Goal: Task Accomplishment & Management: Manage account settings

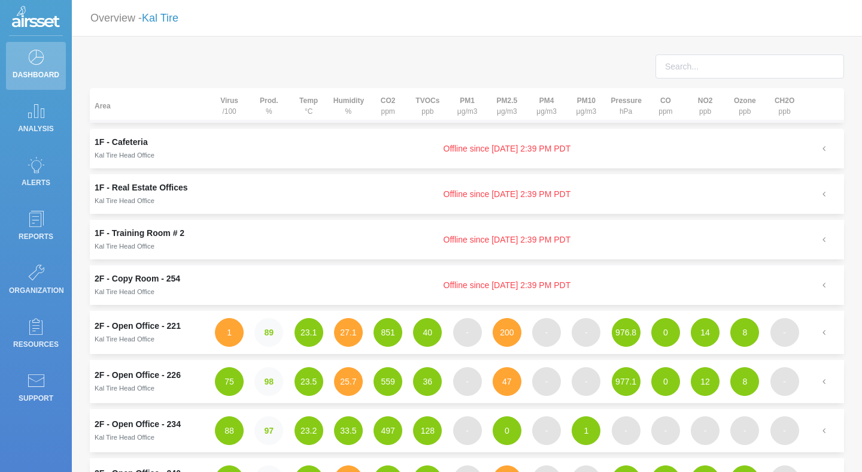
click at [168, 17] on link "Kal Tire" at bounding box center [160, 18] width 37 height 12
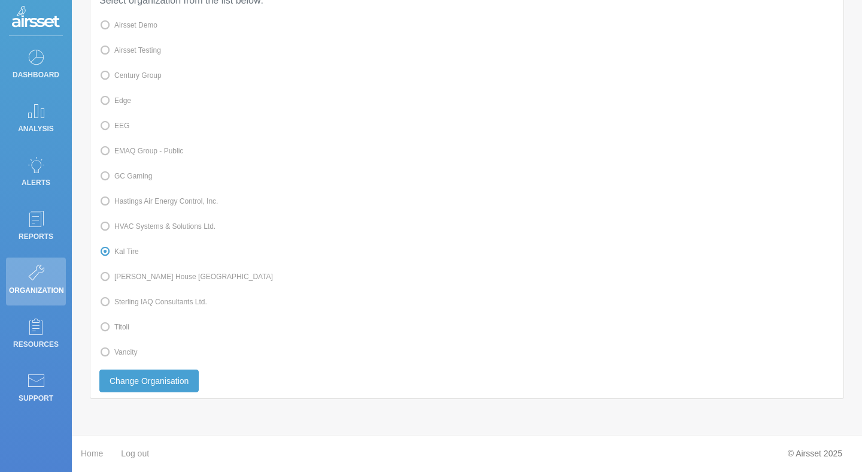
scroll to position [57, 0]
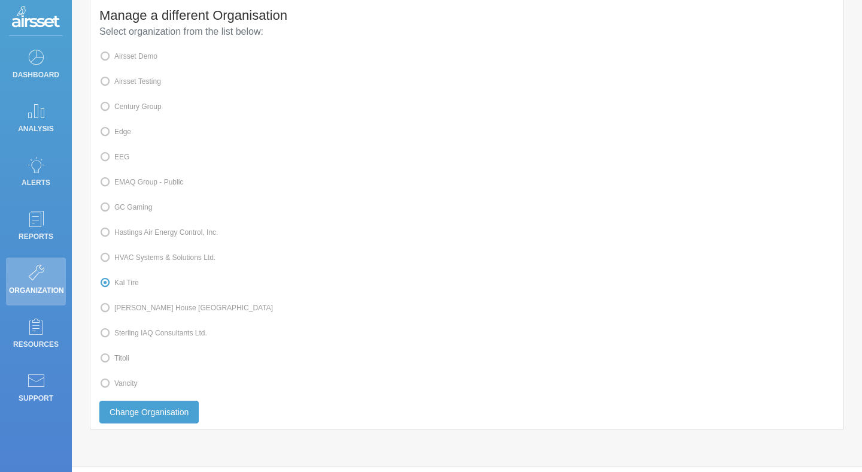
click at [114, 385] on span at bounding box center [114, 383] width 0 height 8
click at [119, 385] on input "Vancity" at bounding box center [118, 382] width 8 height 8
radio input "true"
radio input "false"
click at [130, 408] on button "Change Organisation" at bounding box center [148, 411] width 99 height 23
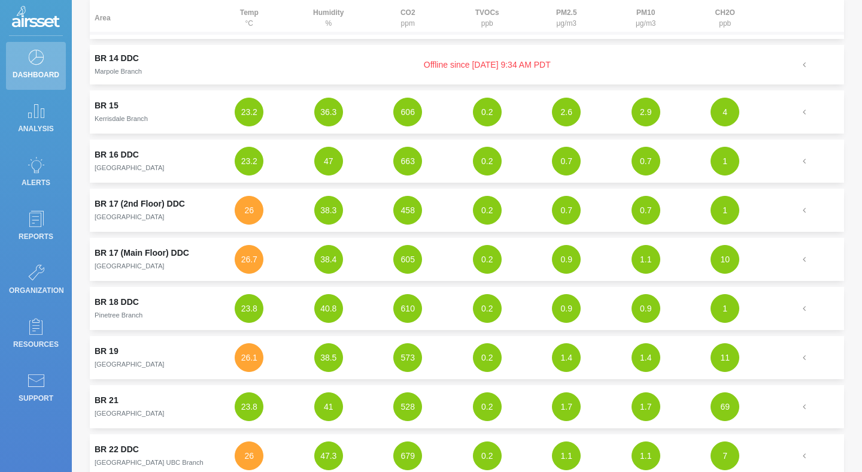
scroll to position [575, 0]
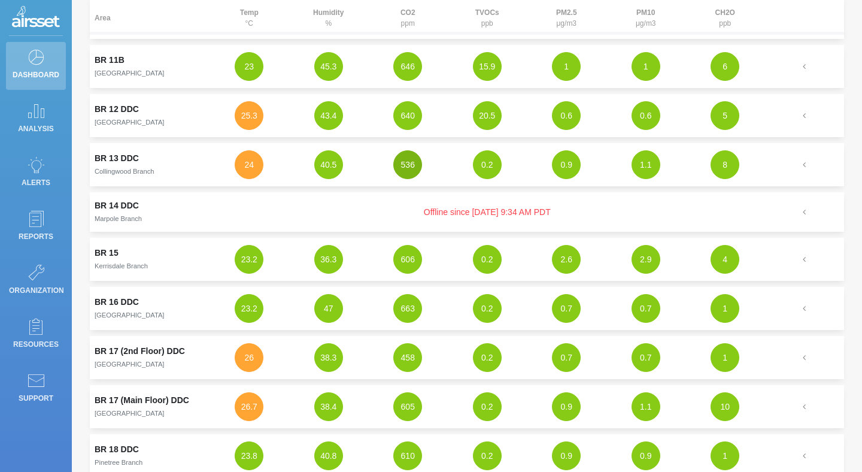
click at [402, 165] on button "536" at bounding box center [407, 164] width 29 height 29
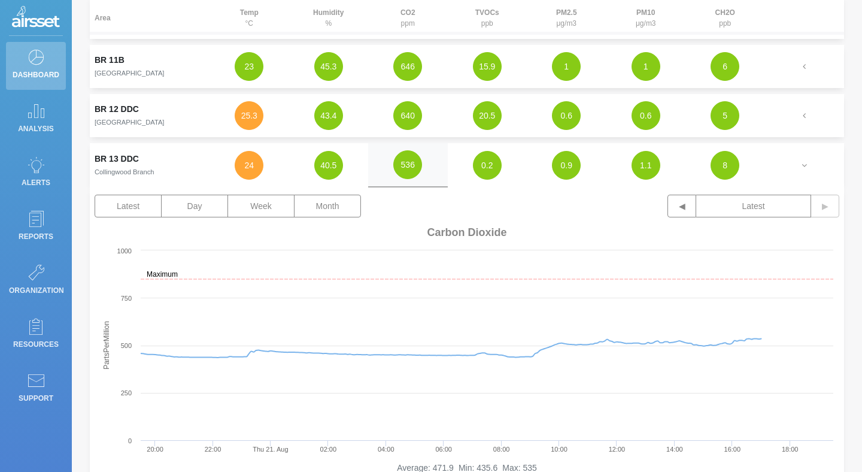
click at [631, 124] on td "0.6" at bounding box center [646, 115] width 80 height 43
click at [650, 120] on button "0.6" at bounding box center [645, 115] width 29 height 29
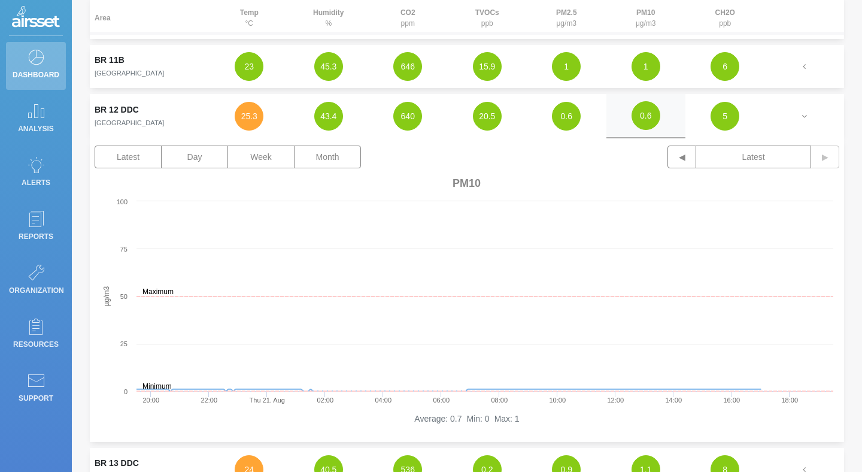
click at [55, 17] on img at bounding box center [36, 18] width 48 height 24
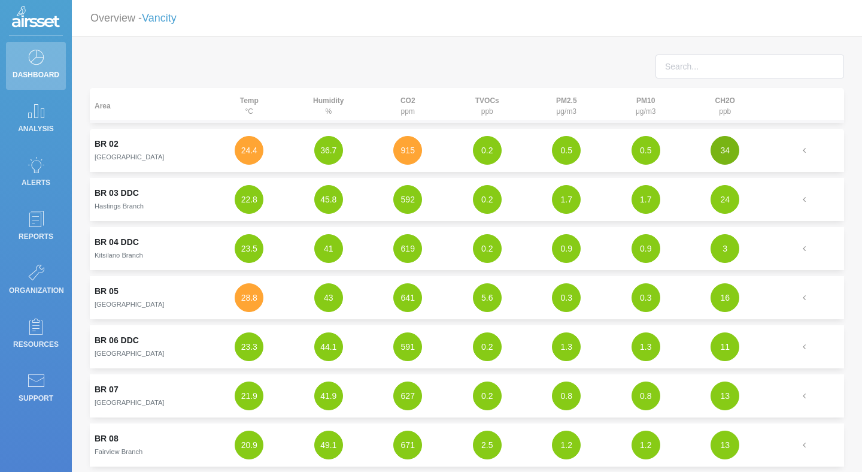
click at [731, 158] on button "34" at bounding box center [724, 150] width 29 height 29
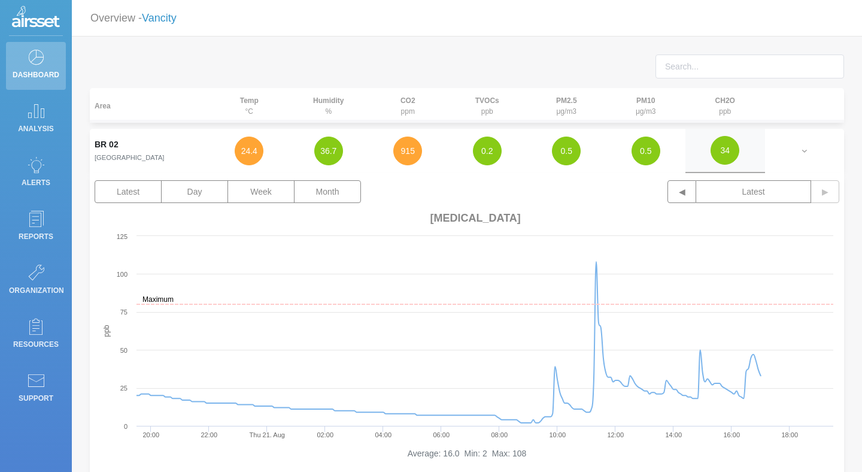
click at [163, 20] on link "Vancity" at bounding box center [159, 18] width 35 height 12
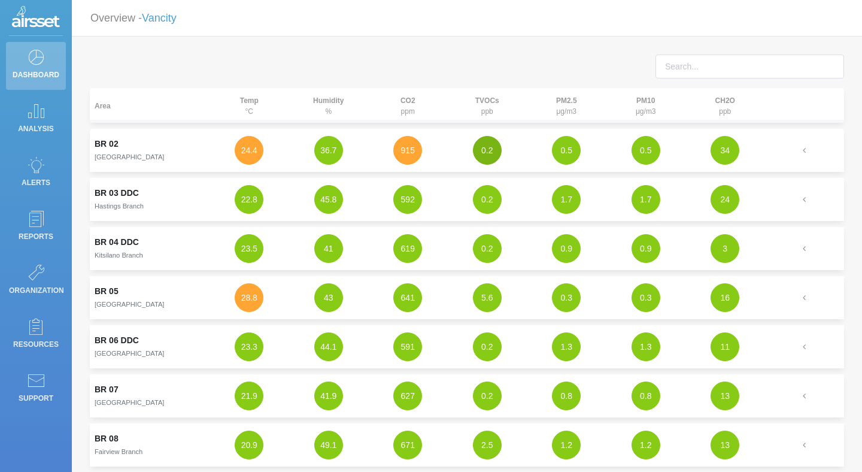
click at [489, 149] on button "0.2" at bounding box center [487, 150] width 29 height 29
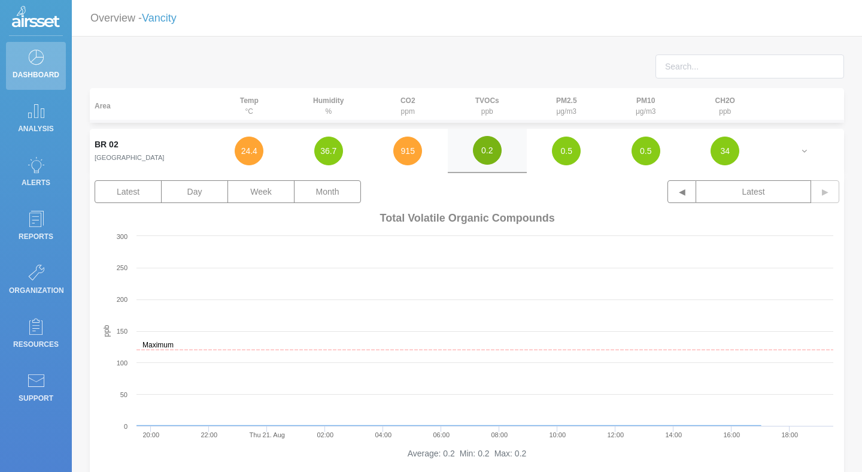
click at [489, 149] on button "0.2" at bounding box center [487, 150] width 29 height 29
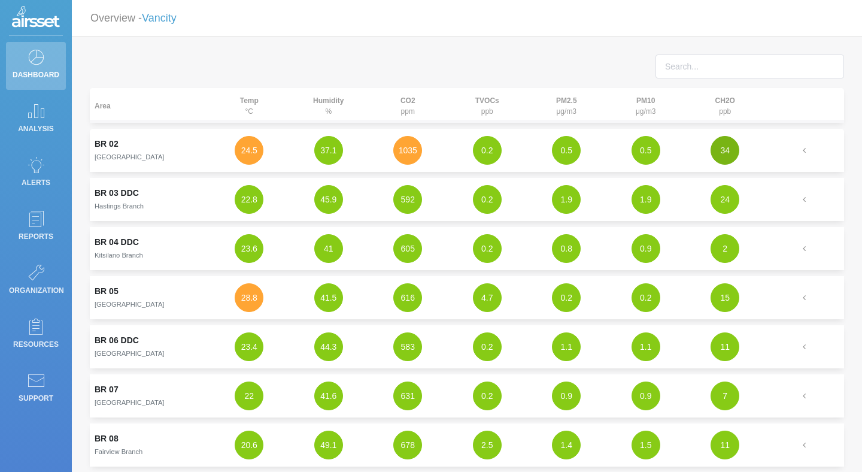
click at [727, 151] on button "34" at bounding box center [724, 150] width 29 height 29
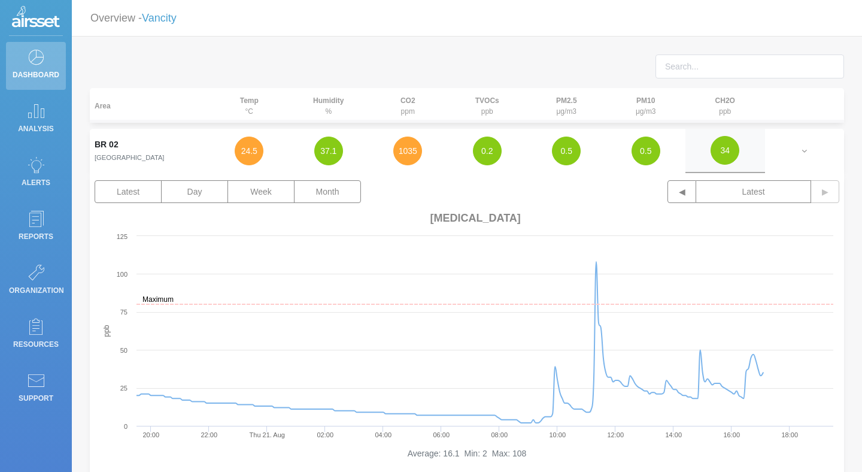
click at [166, 10] on p "Overview - Vancity" at bounding box center [133, 18] width 86 height 22
click at [166, 14] on link "Vancity" at bounding box center [159, 18] width 35 height 12
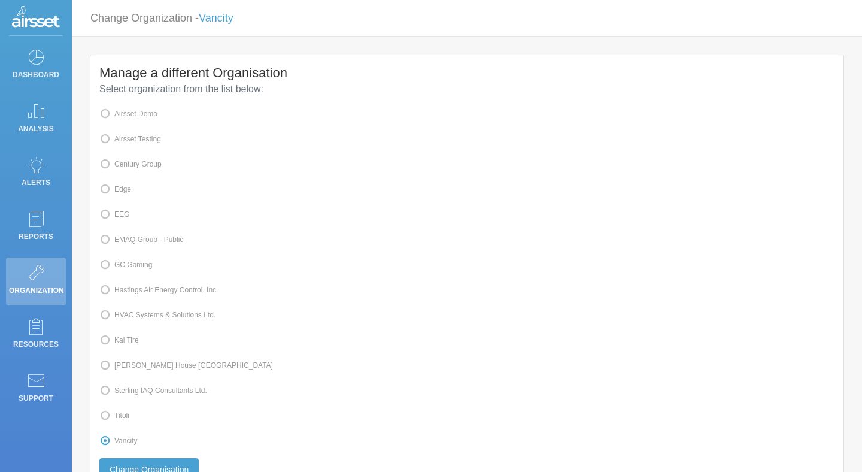
click at [114, 336] on span at bounding box center [114, 340] width 0 height 8
click at [122, 336] on input "Kal Tire" at bounding box center [118, 339] width 8 height 8
radio input "true"
radio input "false"
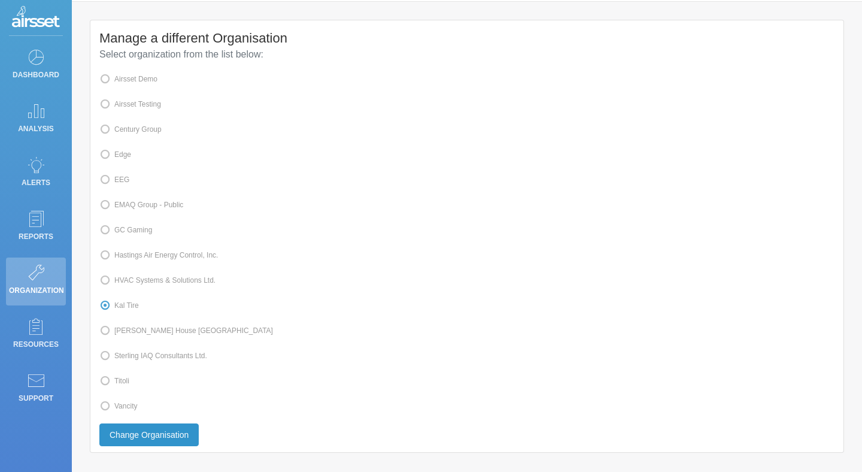
scroll to position [89, 0]
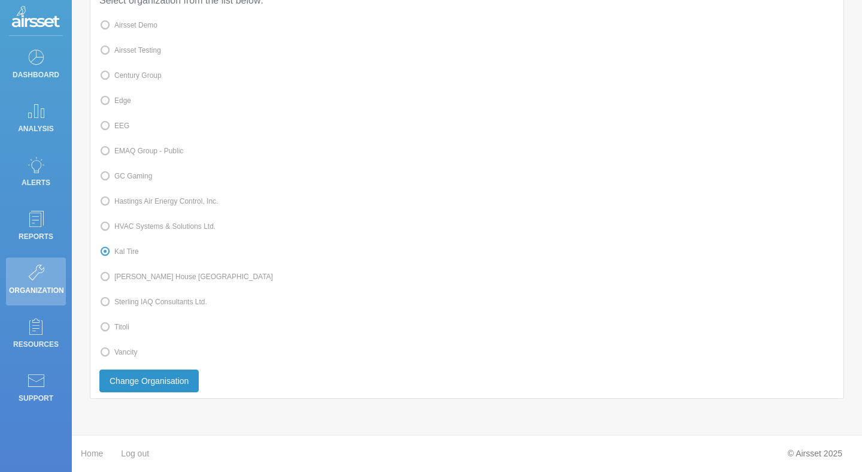
click at [169, 376] on button "Change Organisation" at bounding box center [148, 380] width 99 height 23
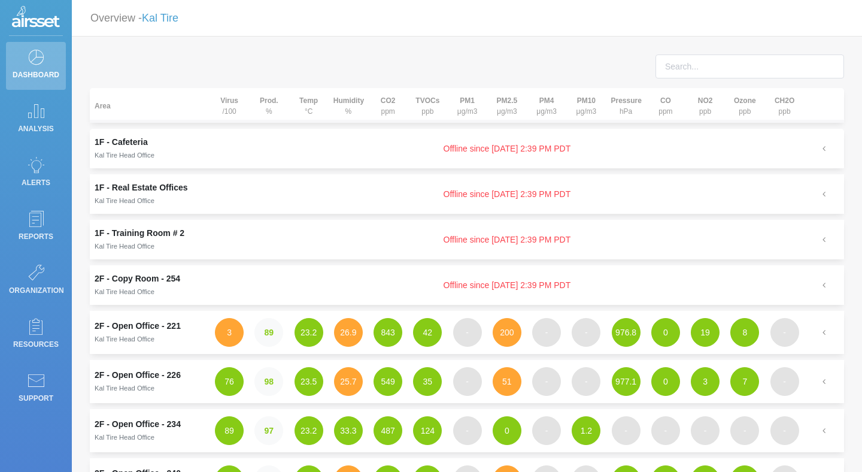
click at [485, 146] on td "Offline since [DATE] 2:39 PM PDT" at bounding box center [506, 149] width 595 height 40
click at [496, 163] on td "Offline since [DATE] 2:39 PM PDT" at bounding box center [506, 149] width 595 height 40
